Goal: Information Seeking & Learning: Learn about a topic

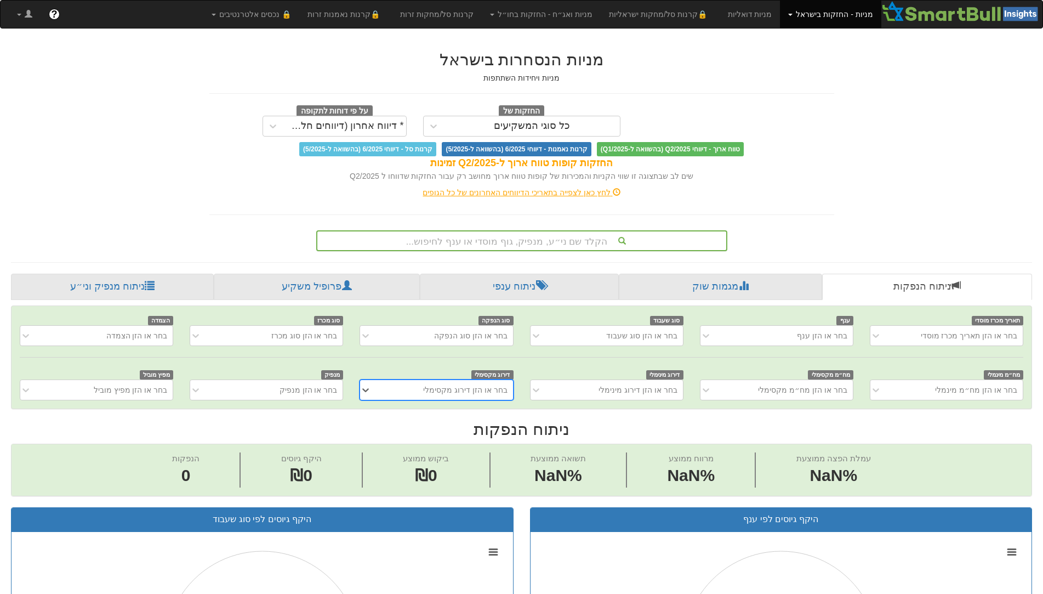
click at [591, 240] on div "הקלד שם ני״ע, מנפיק, גוף מוסדי או ענף לחיפוש..." at bounding box center [521, 240] width 409 height 19
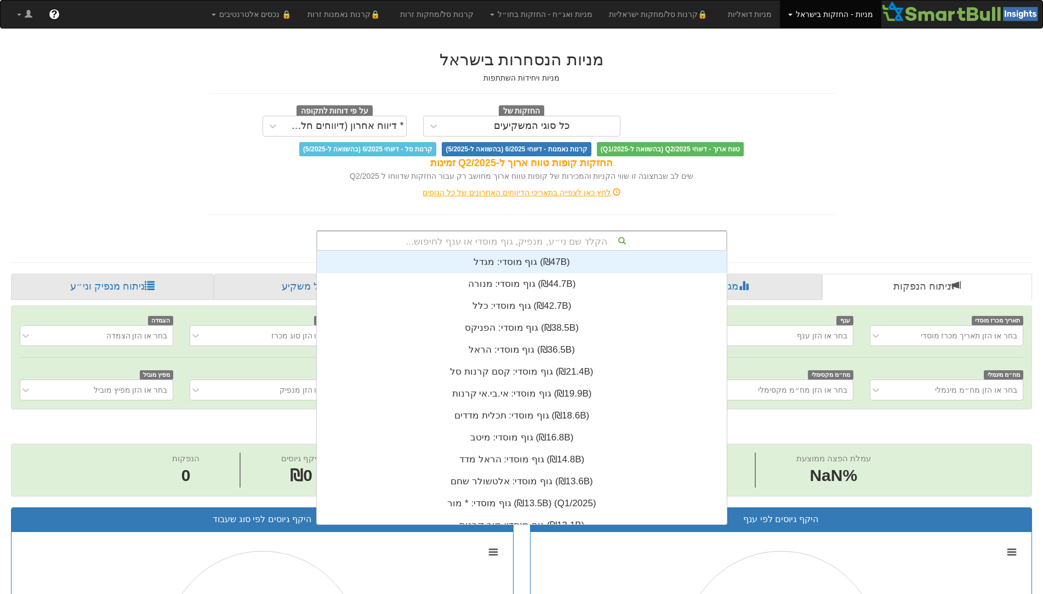
scroll to position [273, 0]
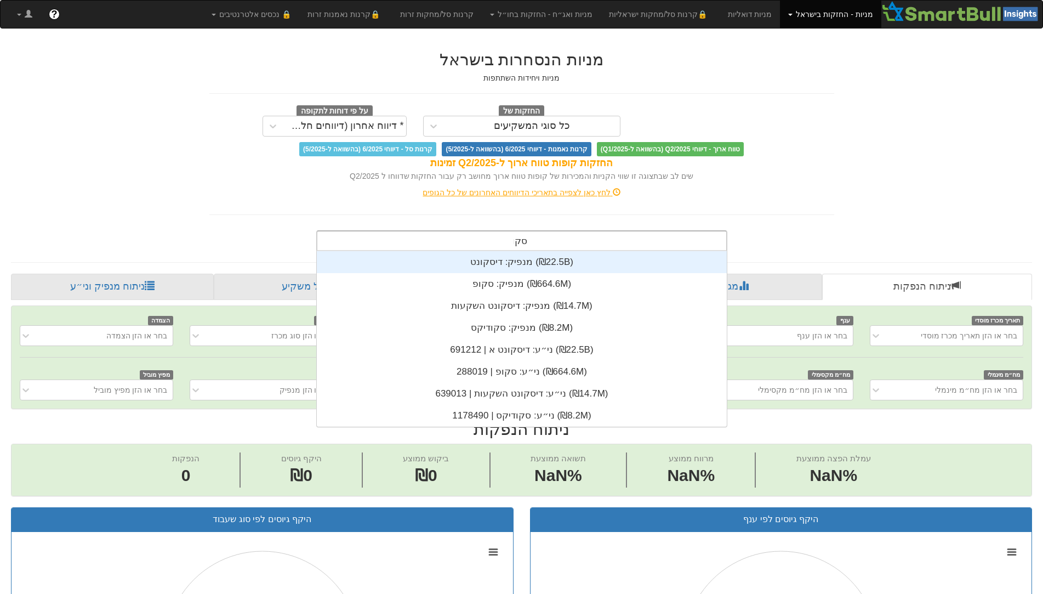
type input "סקופ"
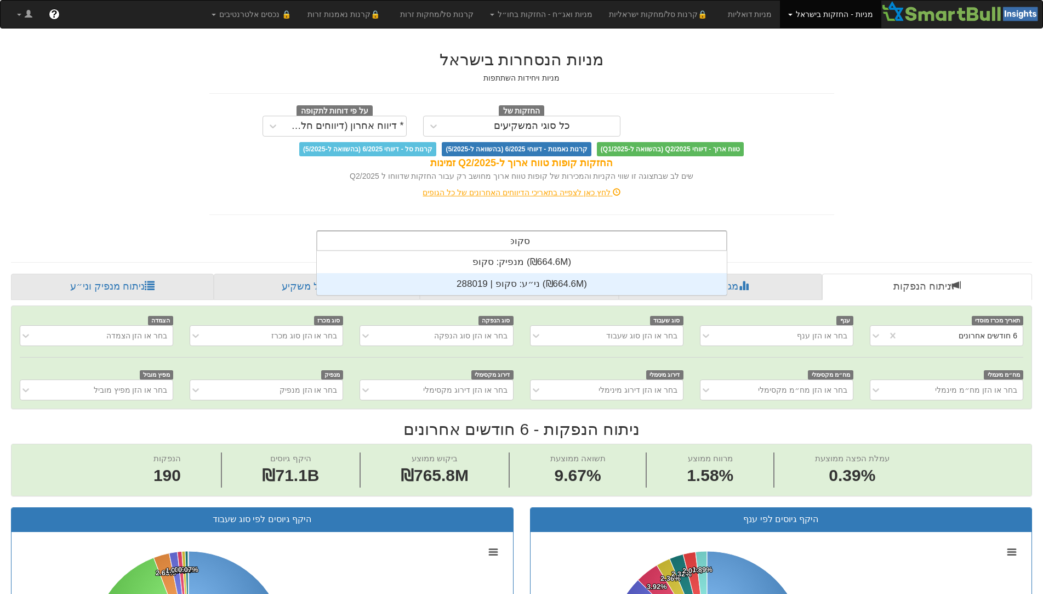
scroll to position [0, 0]
click at [513, 286] on div "ני״ע: ‏סקופ | 288019 ‎(₪664.6M)‎" at bounding box center [522, 284] width 410 height 22
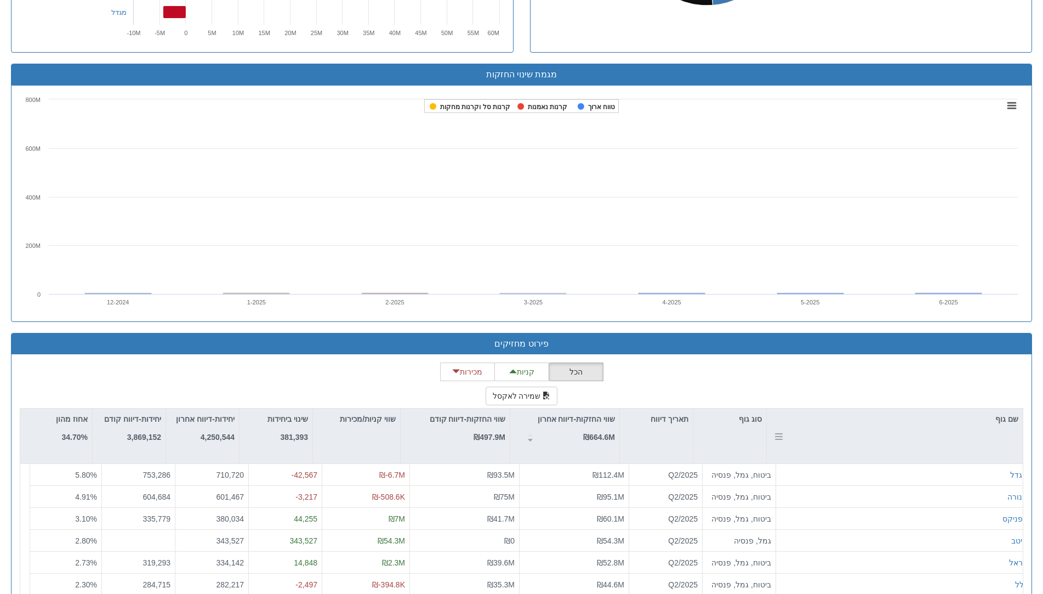
scroll to position [742, 0]
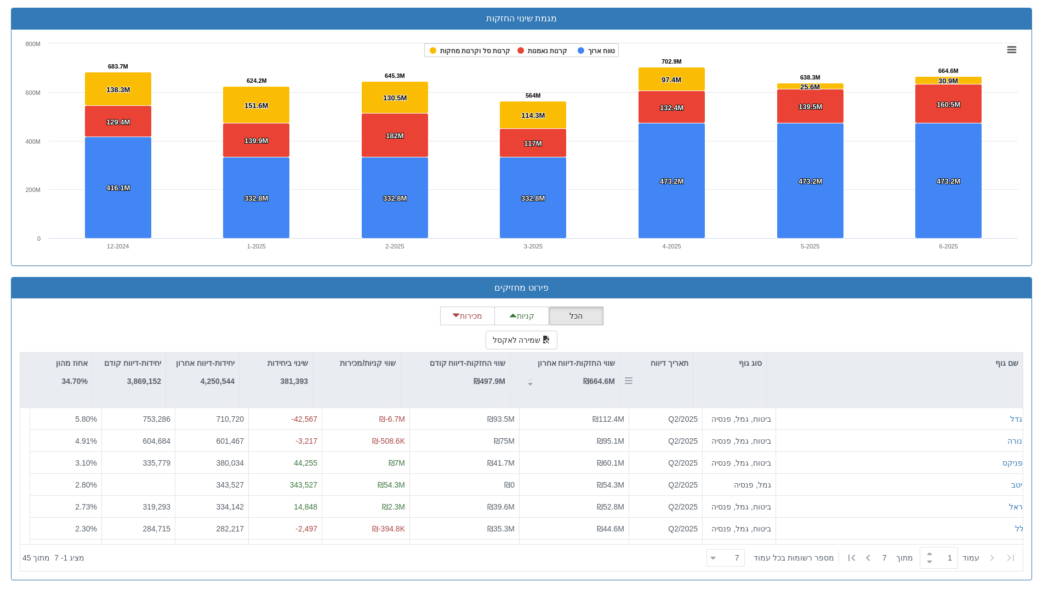
click at [680, 369] on div "תאריך דיווח" at bounding box center [656, 363] width 73 height 21
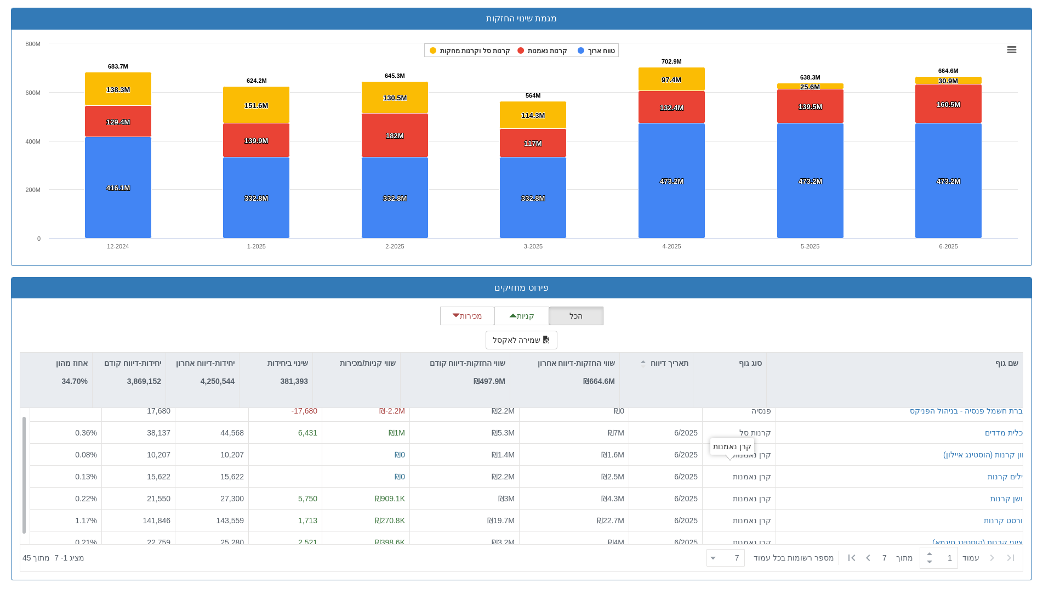
scroll to position [0, 0]
click at [867, 561] on icon at bounding box center [868, 557] width 13 height 13
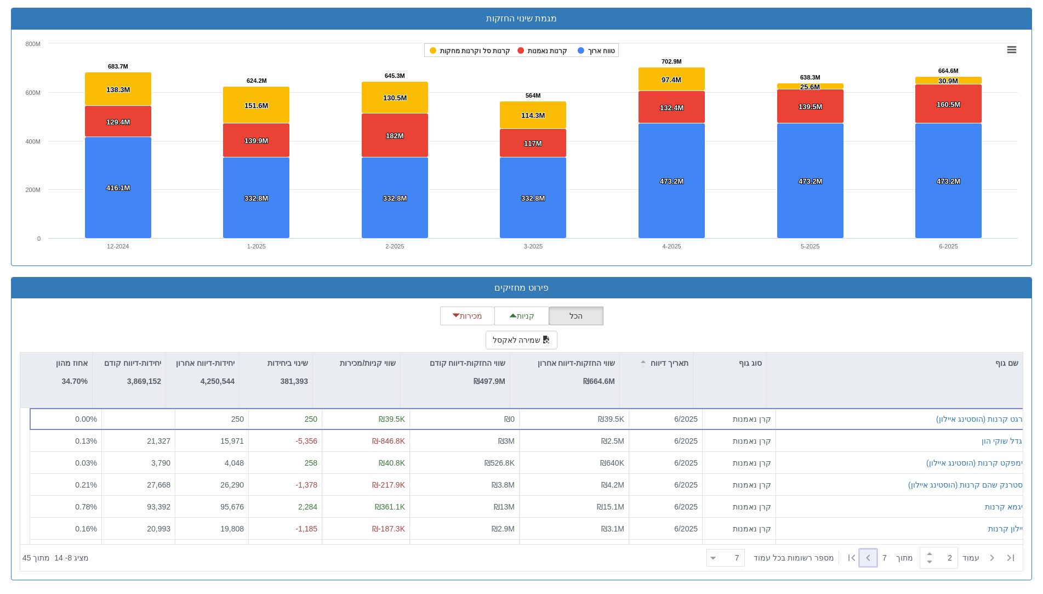
click at [869, 560] on icon at bounding box center [868, 557] width 13 height 13
type input "3"
